Goal: Information Seeking & Learning: Learn about a topic

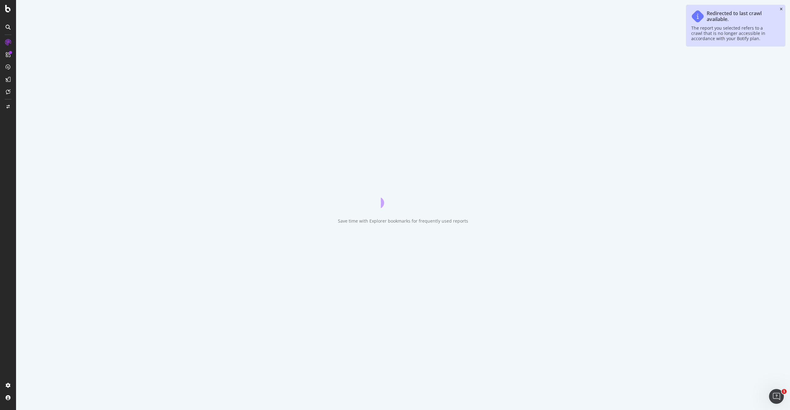
click at [782, 10] on icon "close toast" at bounding box center [781, 9] width 3 height 4
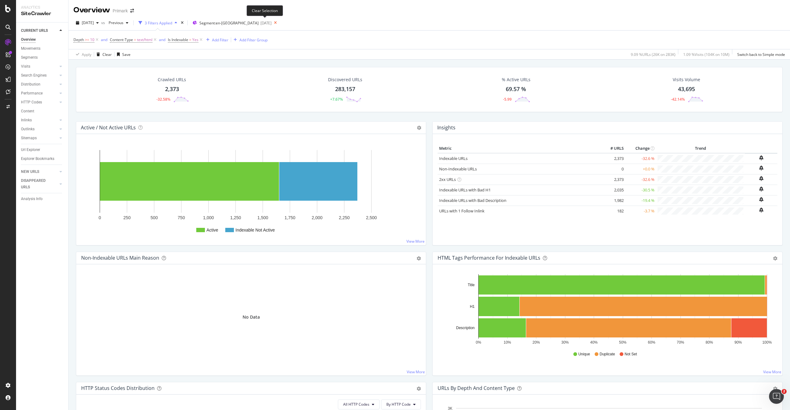
click at [272, 23] on icon at bounding box center [276, 23] width 8 height 9
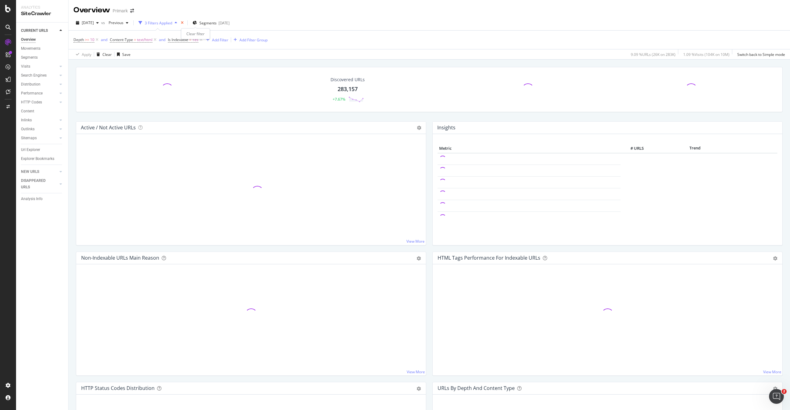
click at [184, 23] on icon "times" at bounding box center [182, 23] width 3 height 4
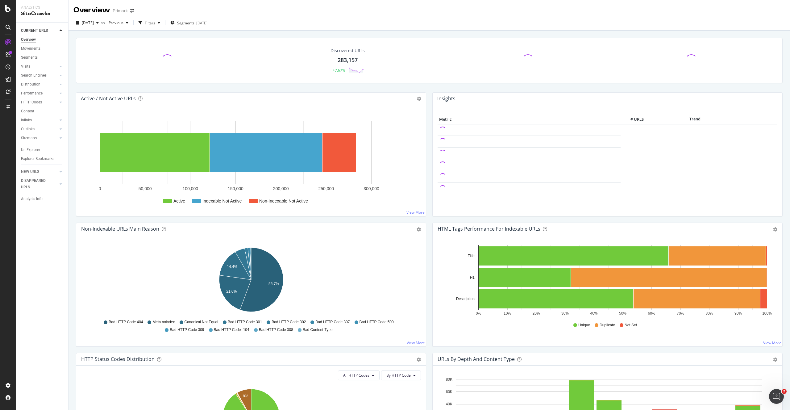
click at [30, 40] on div "Overview" at bounding box center [28, 39] width 15 height 6
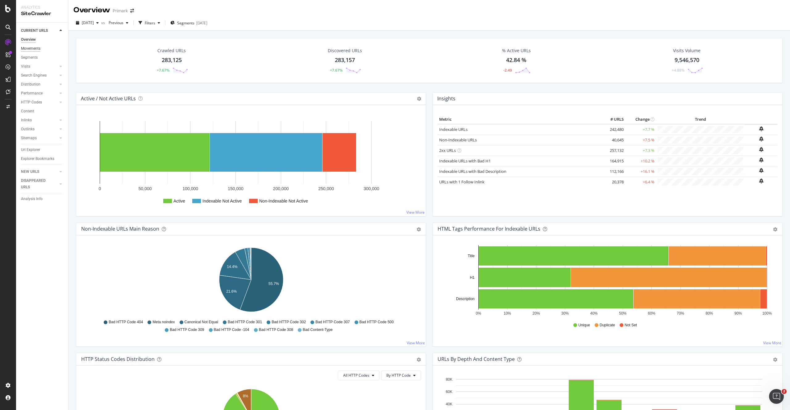
click at [34, 49] on div "Movements" at bounding box center [30, 48] width 19 height 6
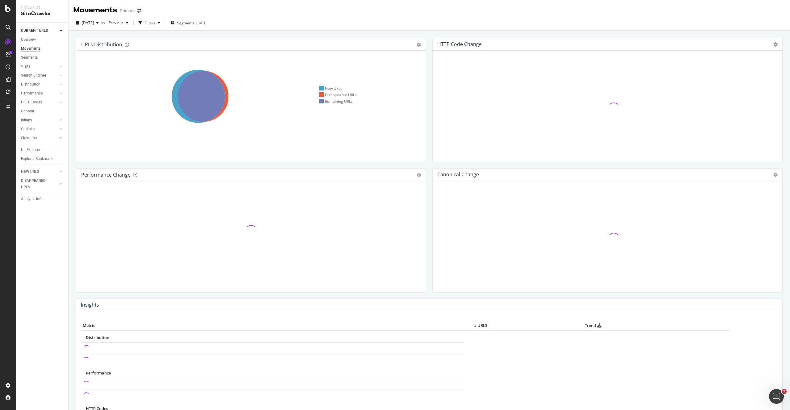
scroll to position [0, 0]
click at [428, 74] on div "URLs Distribution Venn Table Export as CSV Add to Custom Report Hold CMD (⌘) wh…" at bounding box center [251, 103] width 357 height 130
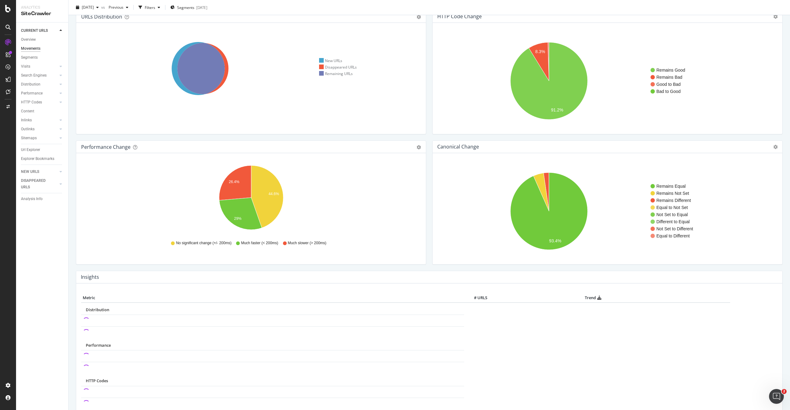
scroll to position [0, 0]
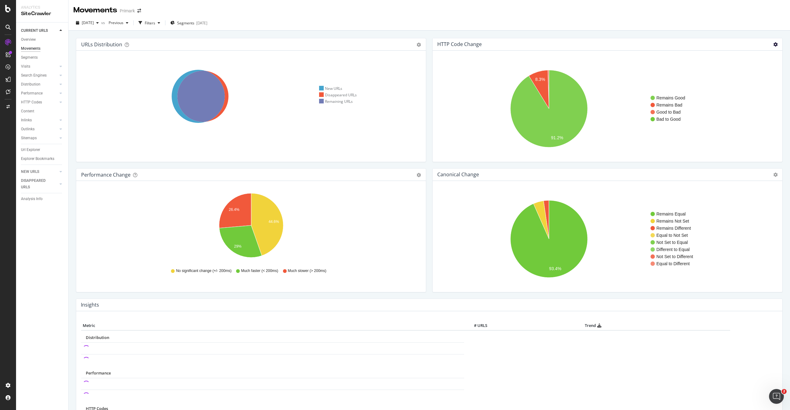
click at [774, 44] on icon at bounding box center [776, 44] width 4 height 4
click at [610, 36] on div "URLs Distribution Venn Table Export as CSV Add to Custom Report Hold CMD (⌘) wh…" at bounding box center [429, 357] width 707 height 649
click at [778, 44] on icon at bounding box center [776, 44] width 4 height 4
click at [752, 63] on span "Table" at bounding box center [757, 66] width 49 height 8
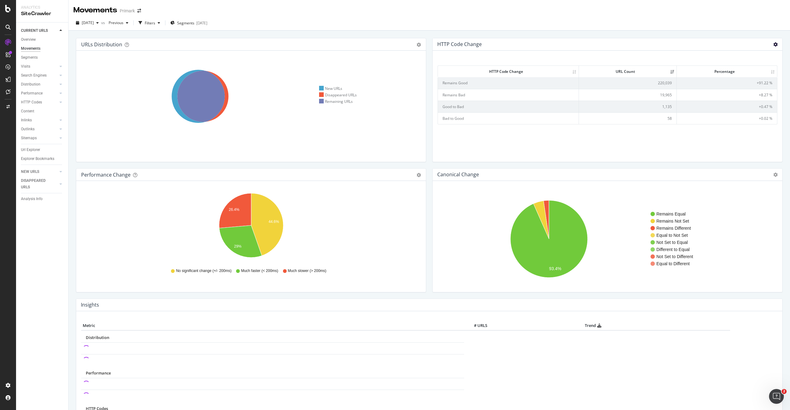
click at [778, 46] on icon at bounding box center [776, 44] width 4 height 4
click at [764, 56] on span "Chart (by Value)" at bounding box center [757, 55] width 49 height 8
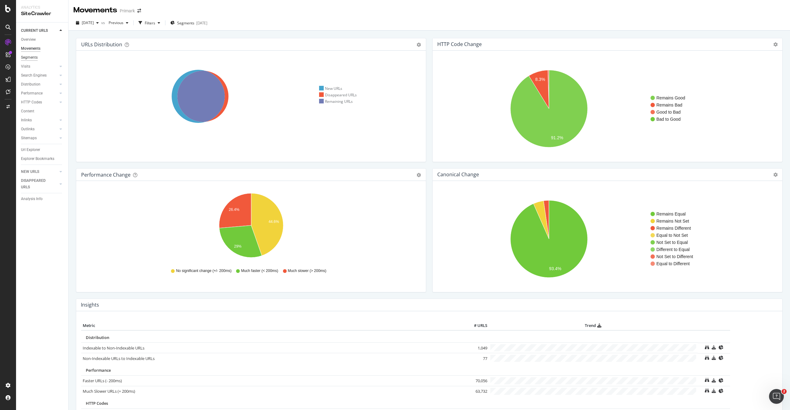
click at [31, 59] on div "Segments" at bounding box center [29, 57] width 17 height 6
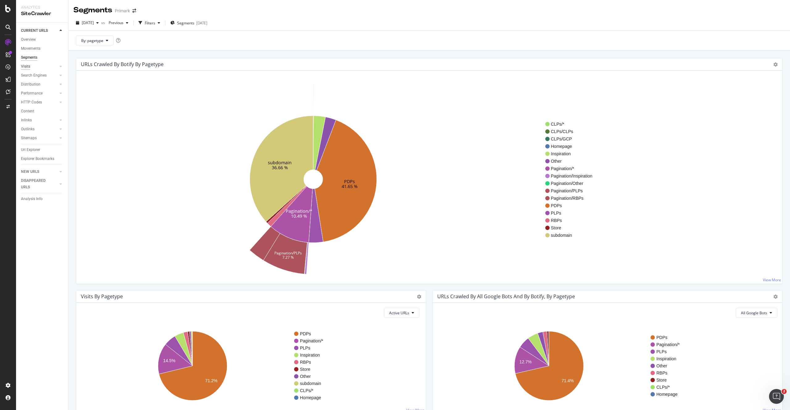
click at [24, 67] on div "Visits" at bounding box center [25, 66] width 9 height 6
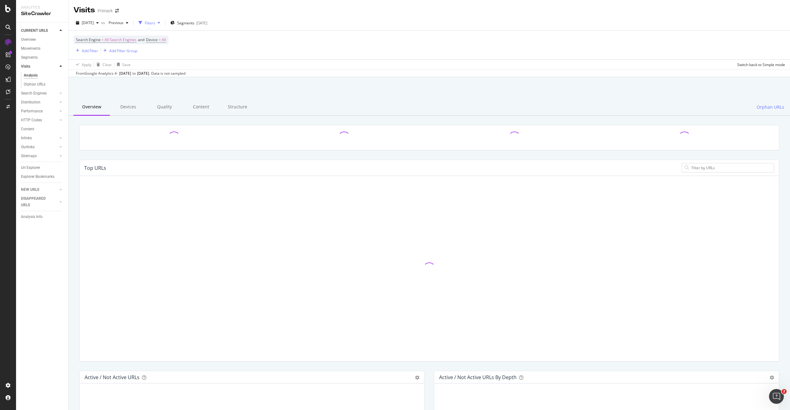
click at [266, 80] on div at bounding box center [429, 93] width 707 height 26
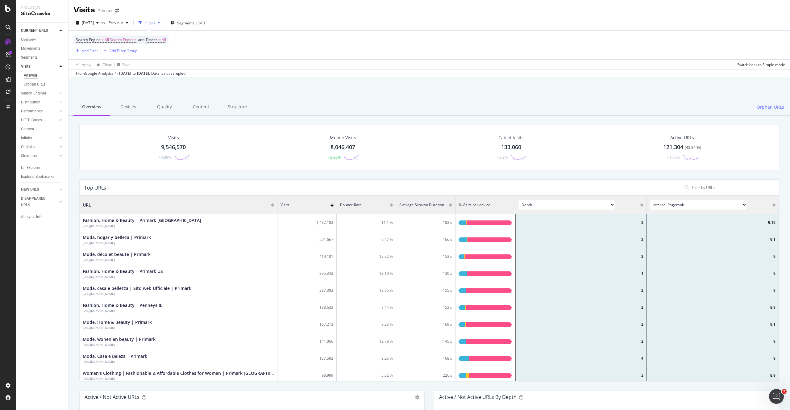
scroll to position [185, 700]
click at [39, 81] on div "LogAnalyzer" at bounding box center [35, 80] width 24 height 6
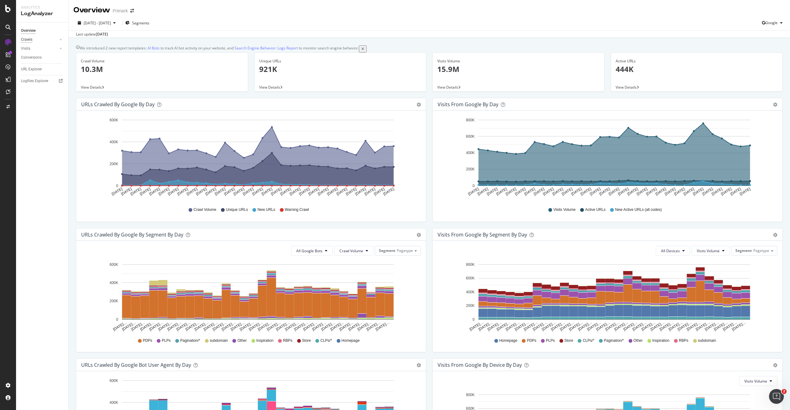
click at [30, 40] on div "Crawls" at bounding box center [26, 39] width 11 height 6
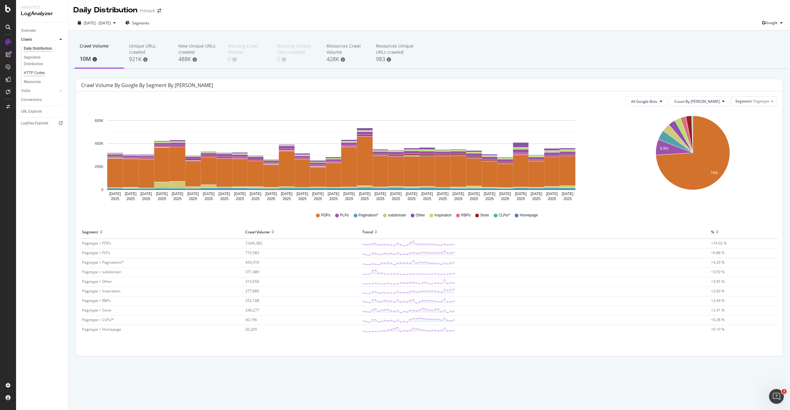
click at [35, 71] on div "HTTP Codes" at bounding box center [34, 73] width 21 height 6
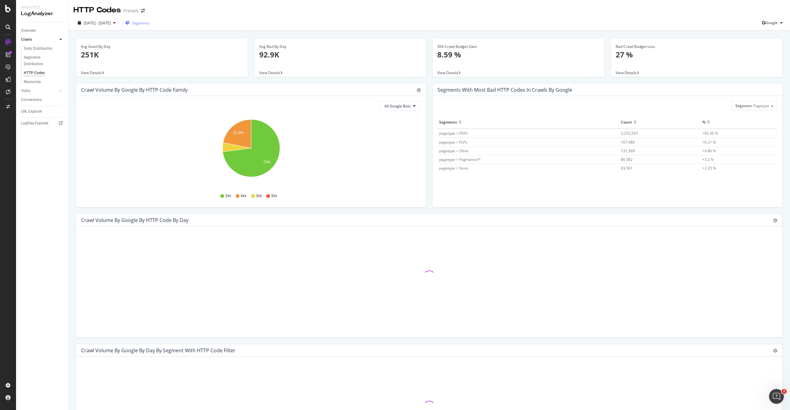
click at [149, 23] on span "Segments" at bounding box center [140, 22] width 17 height 5
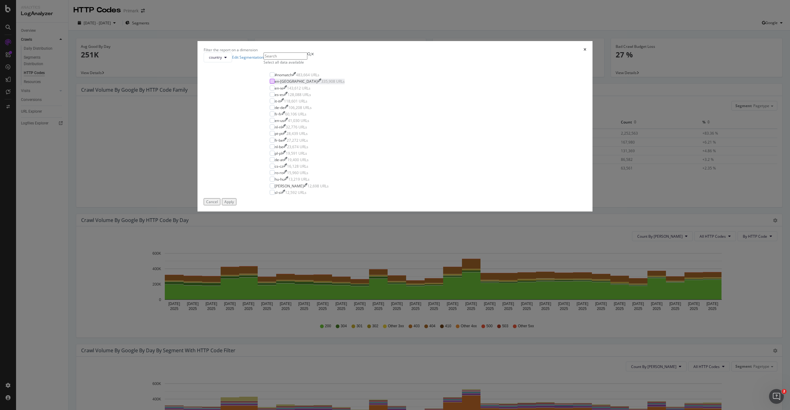
click at [275, 84] on div "modal" at bounding box center [272, 81] width 5 height 5
click at [234, 204] on div "Apply" at bounding box center [229, 201] width 10 height 5
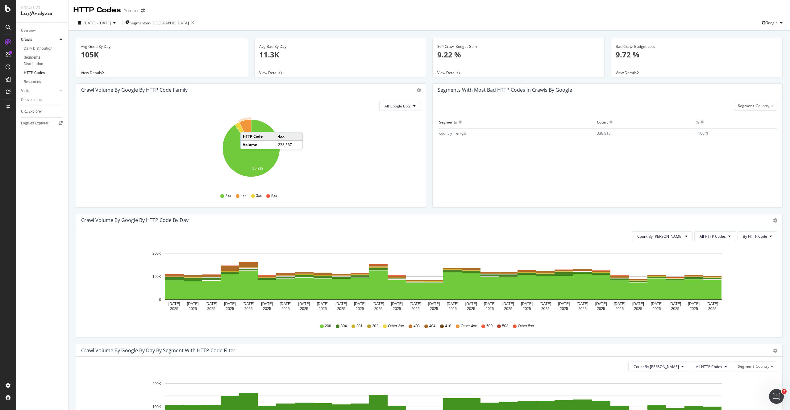
click at [247, 126] on icon "A chart." at bounding box center [245, 133] width 12 height 29
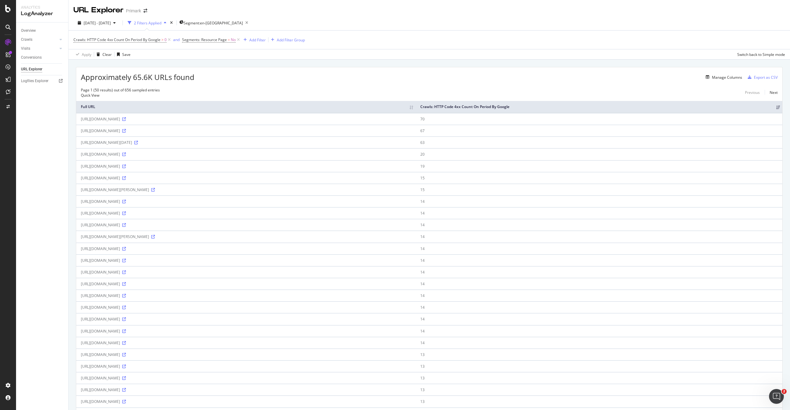
click at [182, 118] on div "[URL][DOMAIN_NAME]" at bounding box center [246, 118] width 330 height 5
copy div "[URL][DOMAIN_NAME]"
click at [138, 141] on icon at bounding box center [136, 143] width 4 height 4
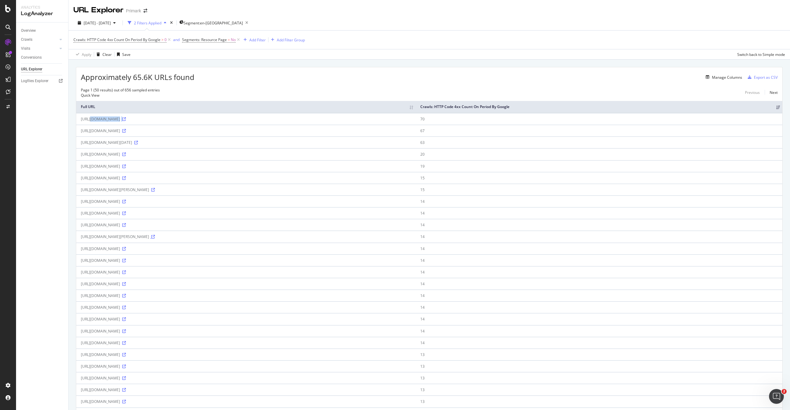
click at [155, 235] on icon at bounding box center [153, 237] width 4 height 4
